Goal: Ask a question

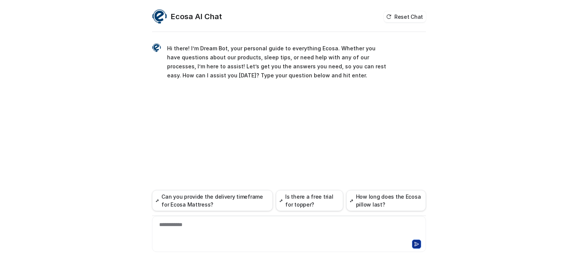
click at [228, 231] on div "**********" at bounding box center [289, 229] width 270 height 17
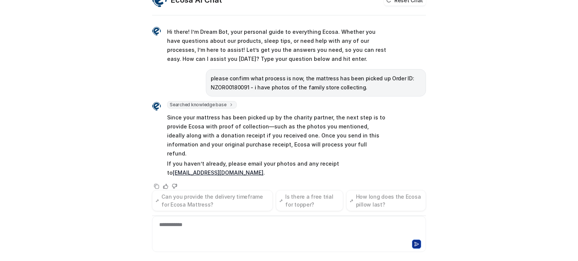
scroll to position [1, 0]
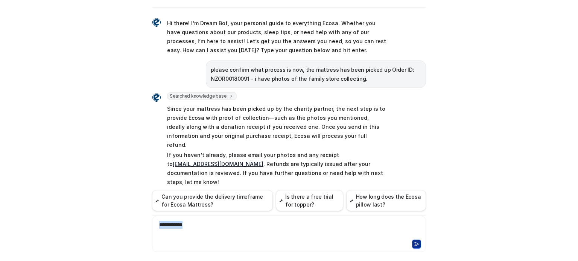
drag, startPoint x: 190, startPoint y: 229, endPoint x: 150, endPoint y: 229, distance: 39.5
click at [152, 229] on div "**********" at bounding box center [289, 234] width 274 height 36
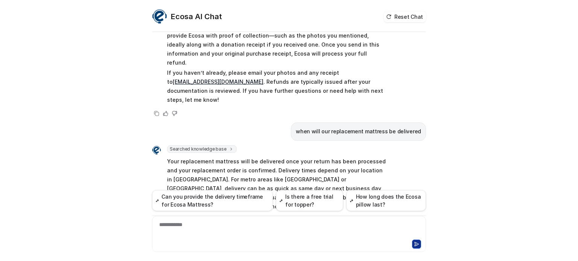
scroll to position [106, 0]
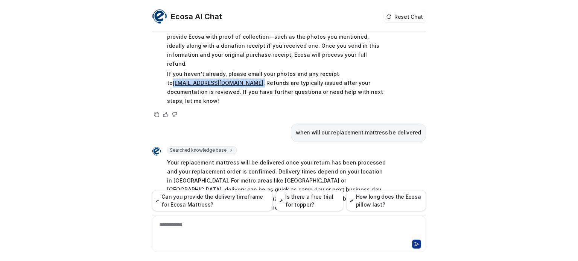
drag, startPoint x: 220, startPoint y: 75, endPoint x: 163, endPoint y: 71, distance: 57.7
click at [163, 71] on div "Searched knowledge base search_queries : [ "mattress pick up process after coll…" at bounding box center [269, 59] width 235 height 96
copy p "[EMAIL_ADDRESS][DOMAIN_NAME] ."
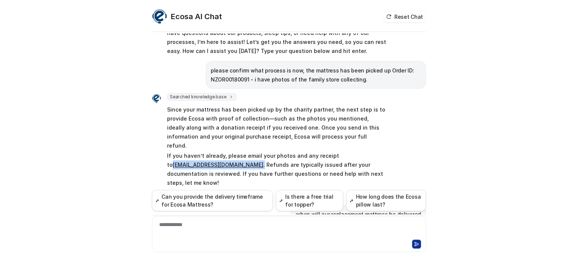
scroll to position [23, 0]
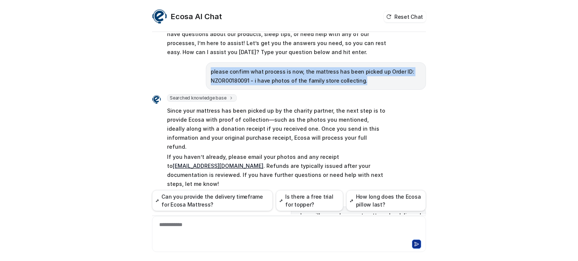
drag, startPoint x: 357, startPoint y: 81, endPoint x: 205, endPoint y: 68, distance: 153.2
click at [206, 68] on div "please confirm what process is now, the mattress has been picked up Order ID: N…" at bounding box center [316, 75] width 220 height 27
copy p "please confirm what process is now, the mattress has been picked up Order ID: N…"
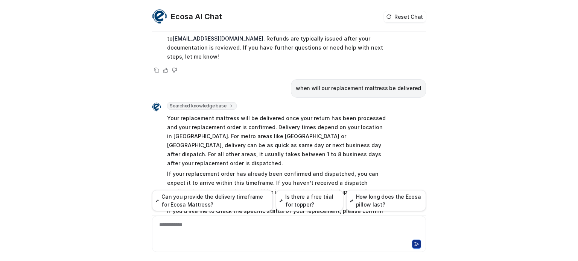
scroll to position [155, 0]
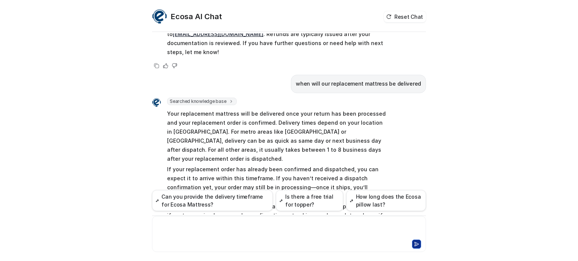
click at [193, 227] on div at bounding box center [289, 229] width 270 height 17
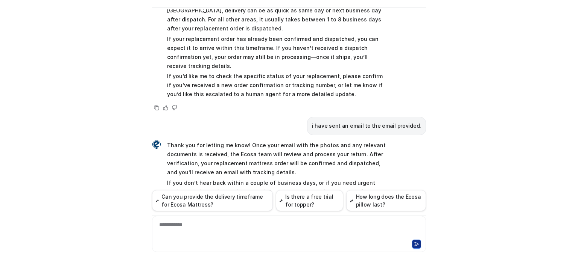
scroll to position [0, 0]
